Goal: Task Accomplishment & Management: Manage account settings

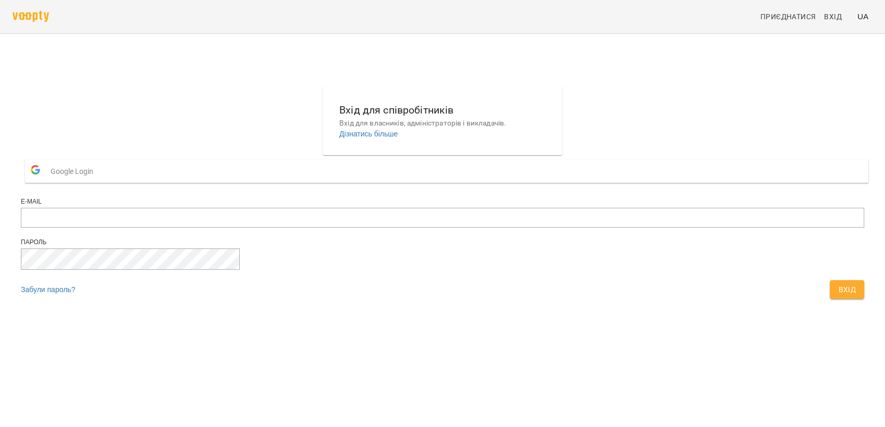
click at [99, 182] on span "Google Login" at bounding box center [75, 171] width 48 height 21
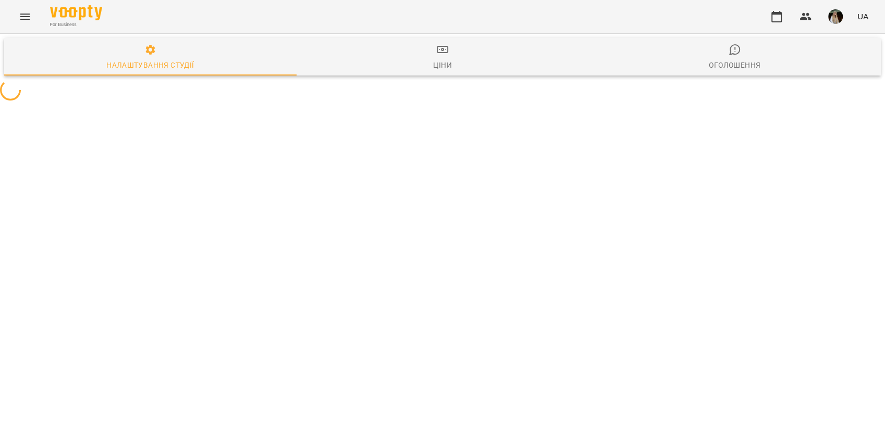
select select "**"
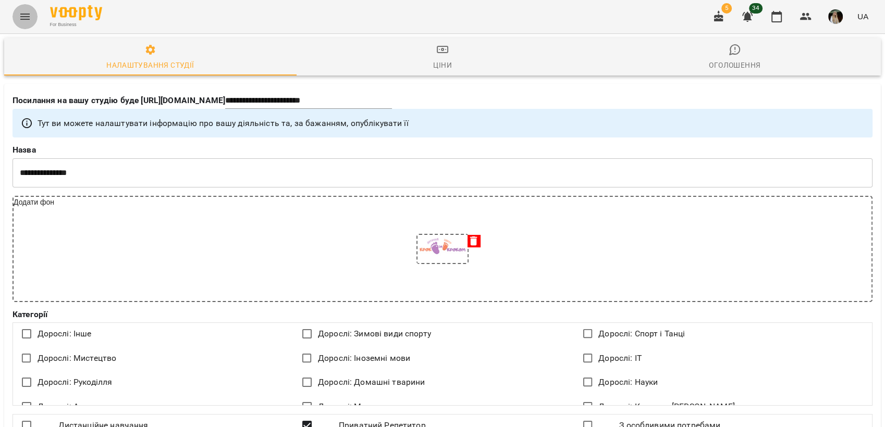
click at [23, 18] on icon "Menu" at bounding box center [25, 16] width 13 height 13
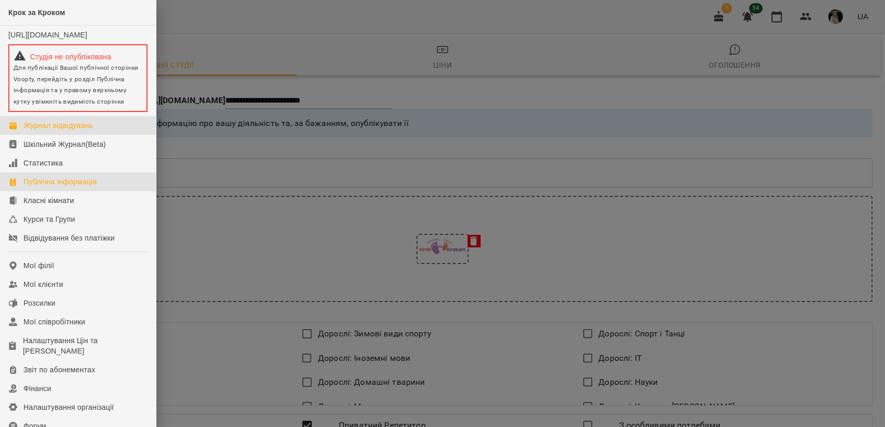
click at [53, 131] on div "Журнал відвідувань" at bounding box center [57, 125] width 69 height 10
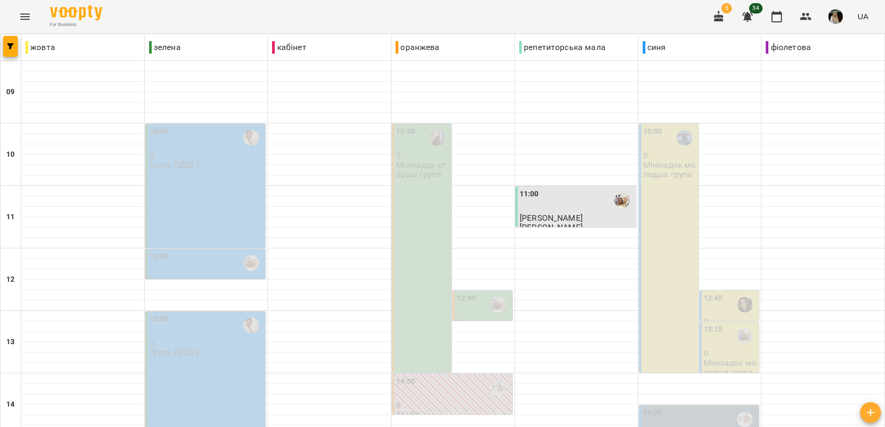
scroll to position [58, 0]
click at [722, 9] on span "5" at bounding box center [726, 8] width 10 height 10
click at [717, 16] on icon "button" at bounding box center [718, 15] width 9 height 11
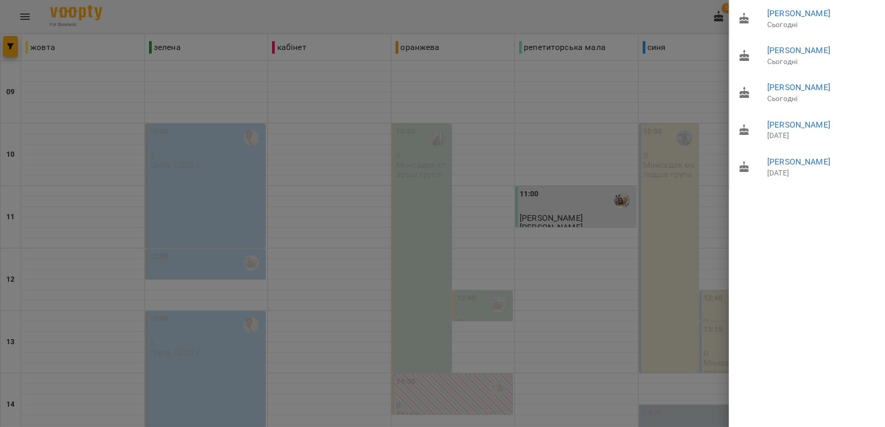
click at [61, 131] on div at bounding box center [442, 213] width 885 height 427
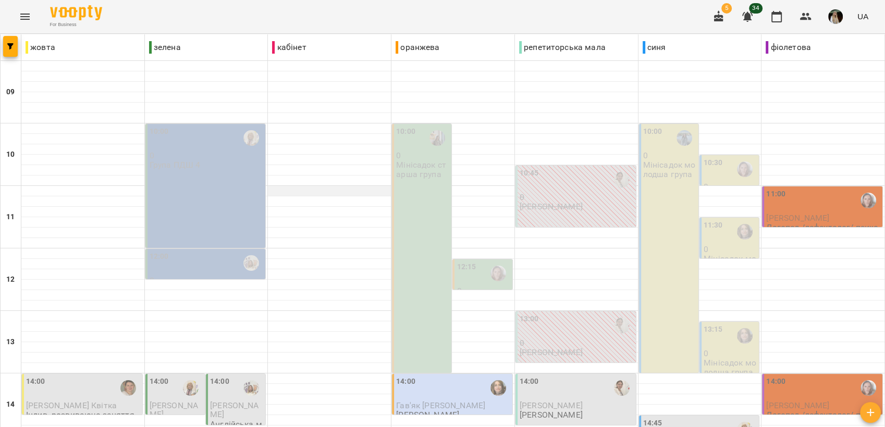
scroll to position [289, 0]
click at [461, 376] on div "14:00" at bounding box center [453, 388] width 114 height 24
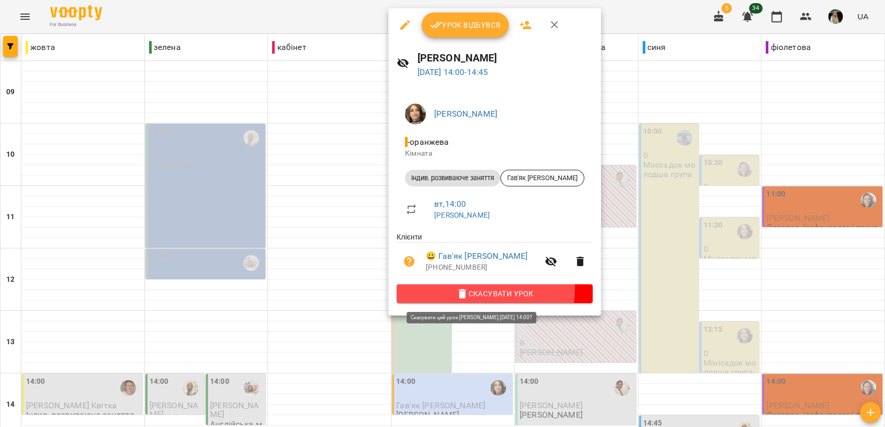
click at [467, 290] on span "Скасувати Урок" at bounding box center [494, 294] width 179 height 13
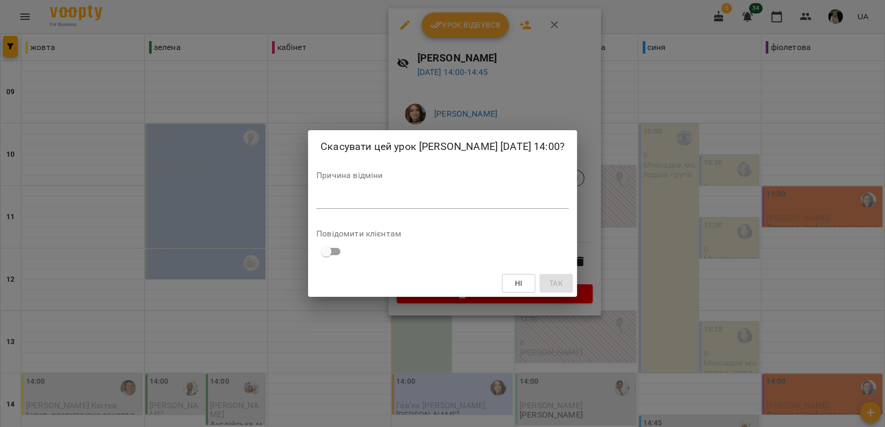
click at [375, 198] on div "Причина відміни *" at bounding box center [442, 192] width 252 height 42
click at [372, 209] on div "*" at bounding box center [442, 200] width 252 height 17
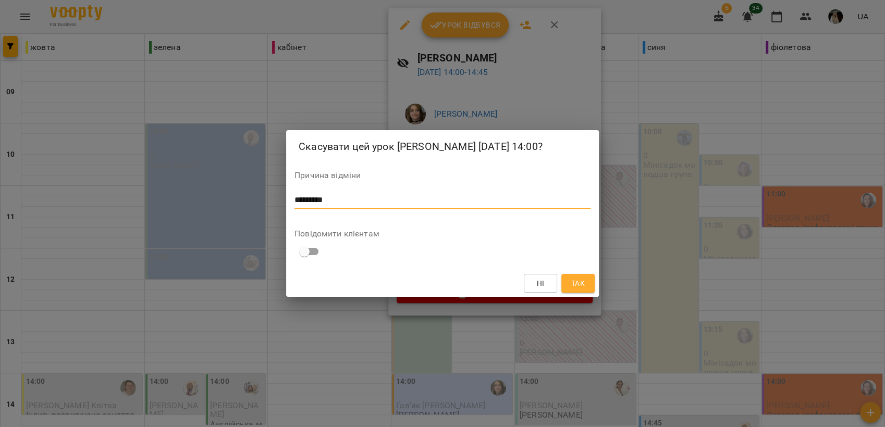
type textarea "*********"
click at [580, 289] on span "Так" at bounding box center [578, 283] width 14 height 13
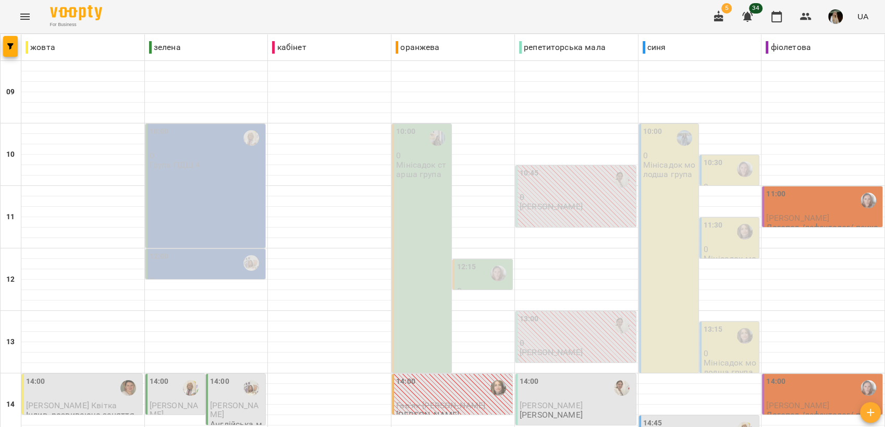
scroll to position [231, 0]
